Goal: Navigation & Orientation: Find specific page/section

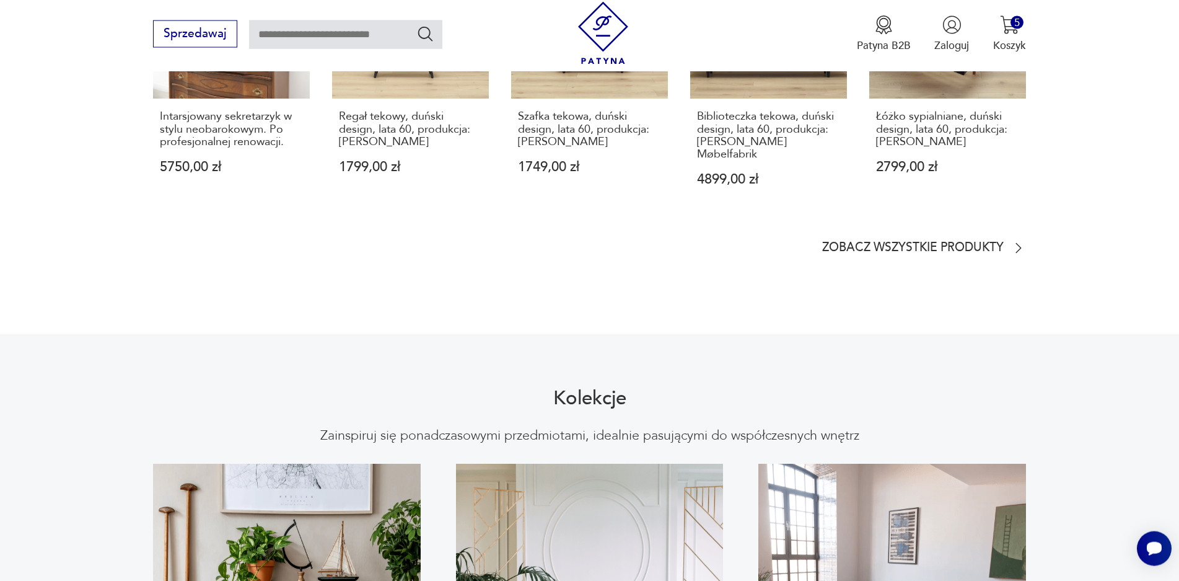
scroll to position [1003, 0]
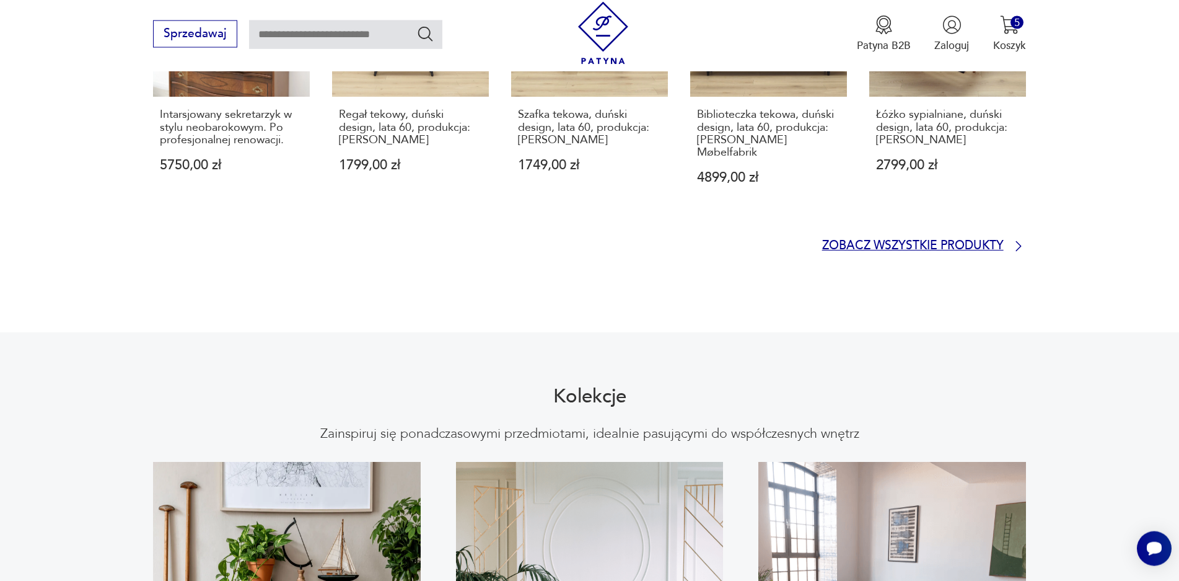
click at [933, 241] on p "Zobacz wszystkie produkty" at bounding box center [913, 246] width 182 height 10
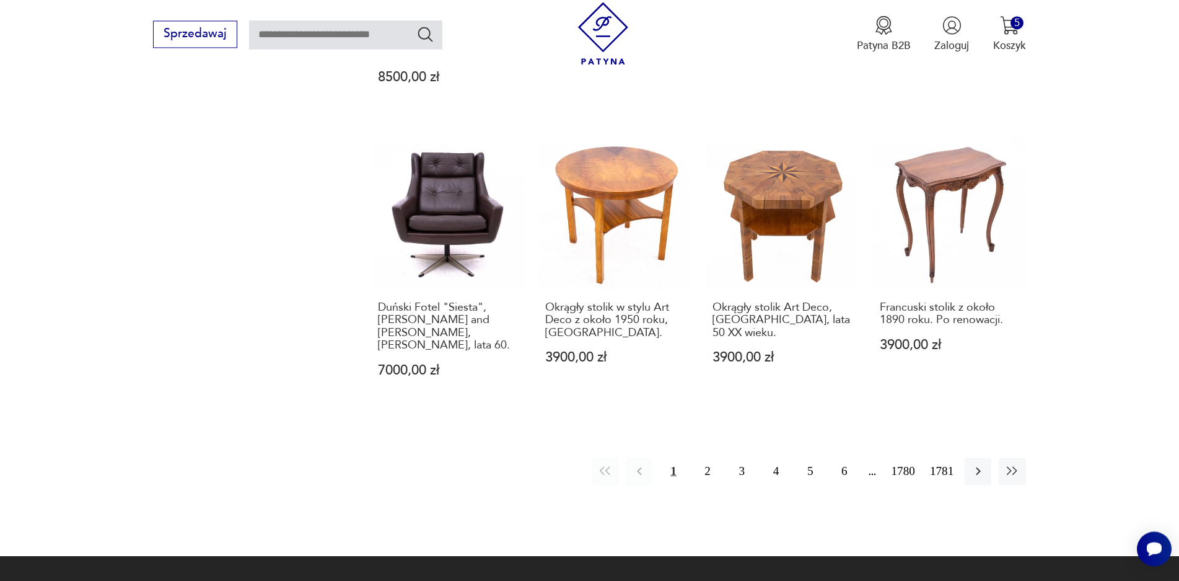
scroll to position [1264, 0]
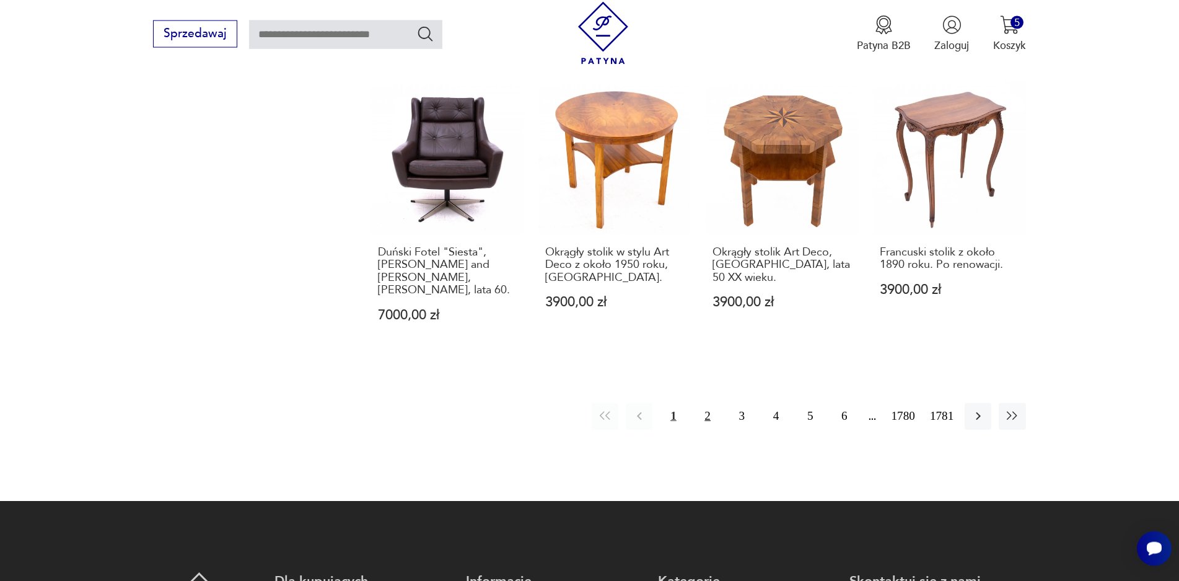
click at [707, 403] on button "2" at bounding box center [708, 416] width 27 height 27
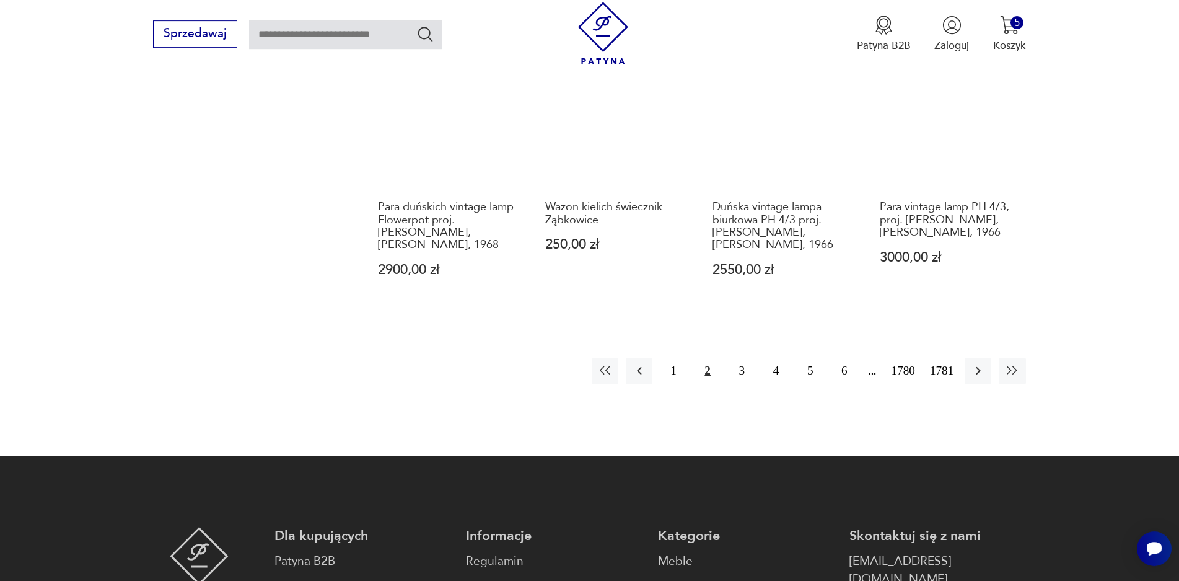
scroll to position [1301, 0]
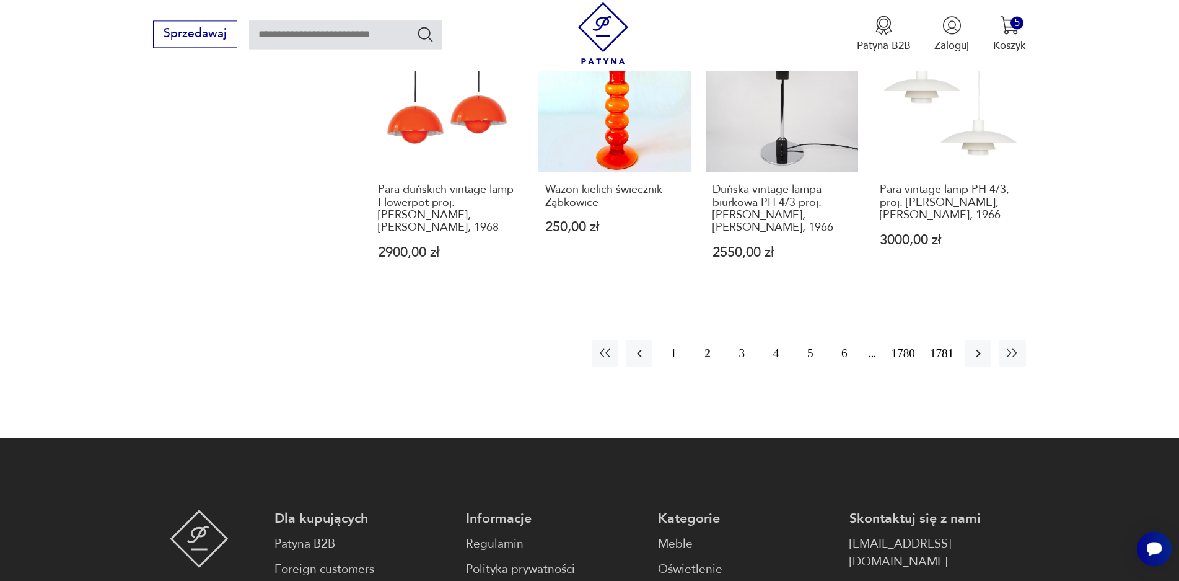
click at [743, 340] on button "3" at bounding box center [742, 353] width 27 height 27
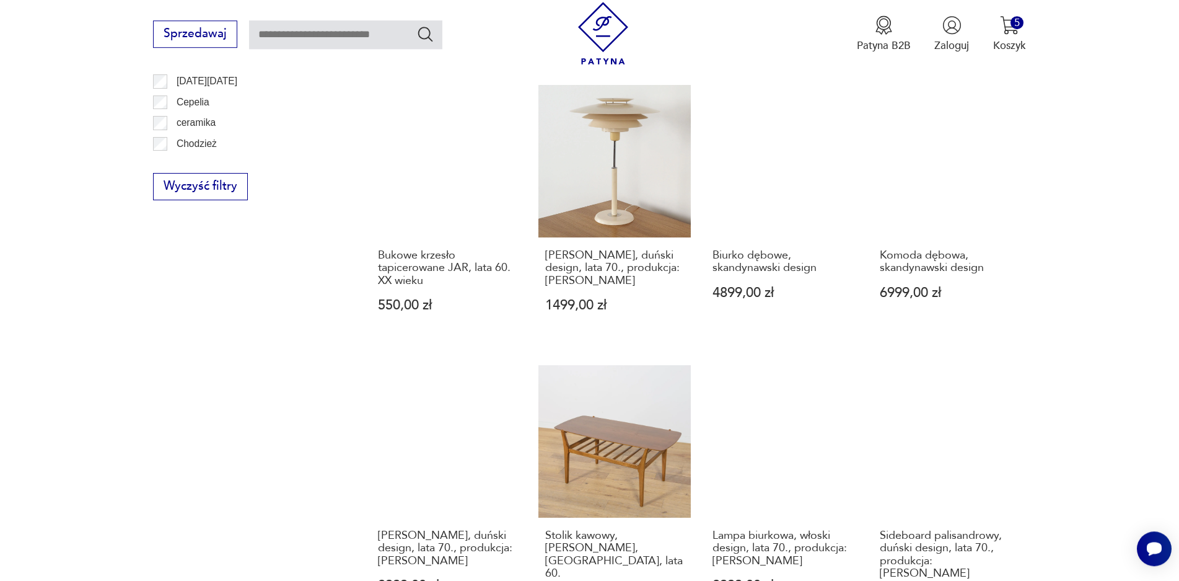
scroll to position [1154, 0]
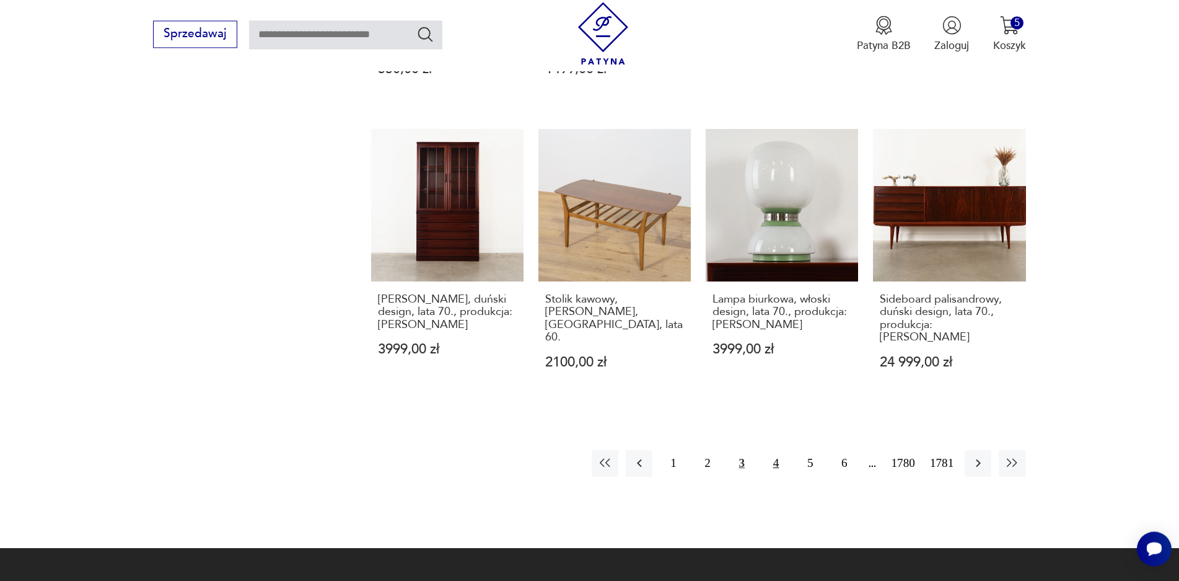
click at [772, 456] on button "4" at bounding box center [776, 463] width 27 height 27
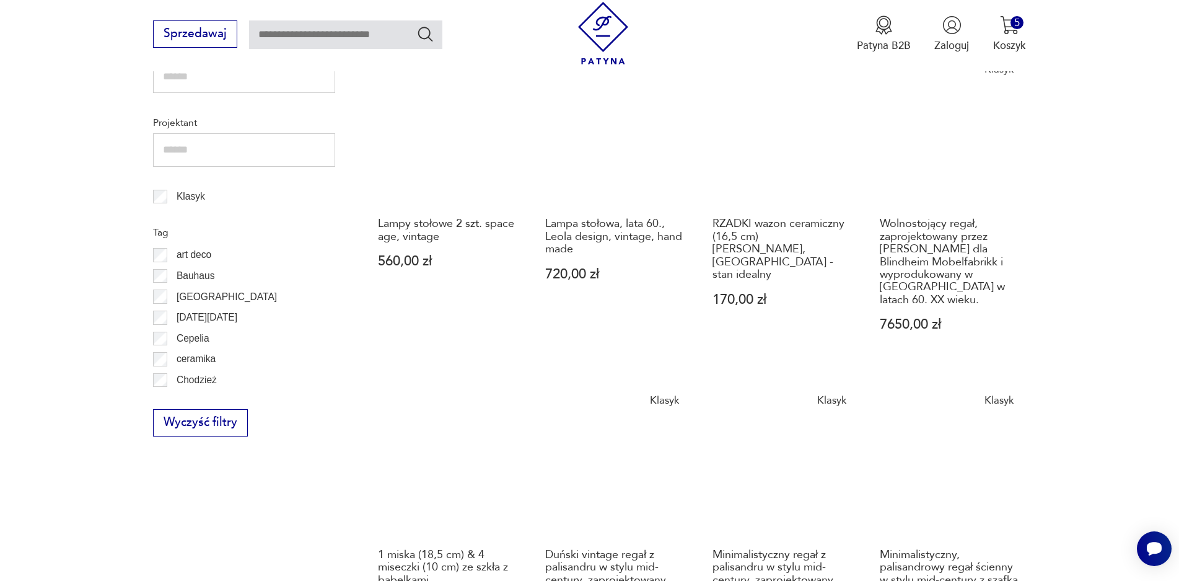
scroll to position [859, 0]
